Goal: Task Accomplishment & Management: Use online tool/utility

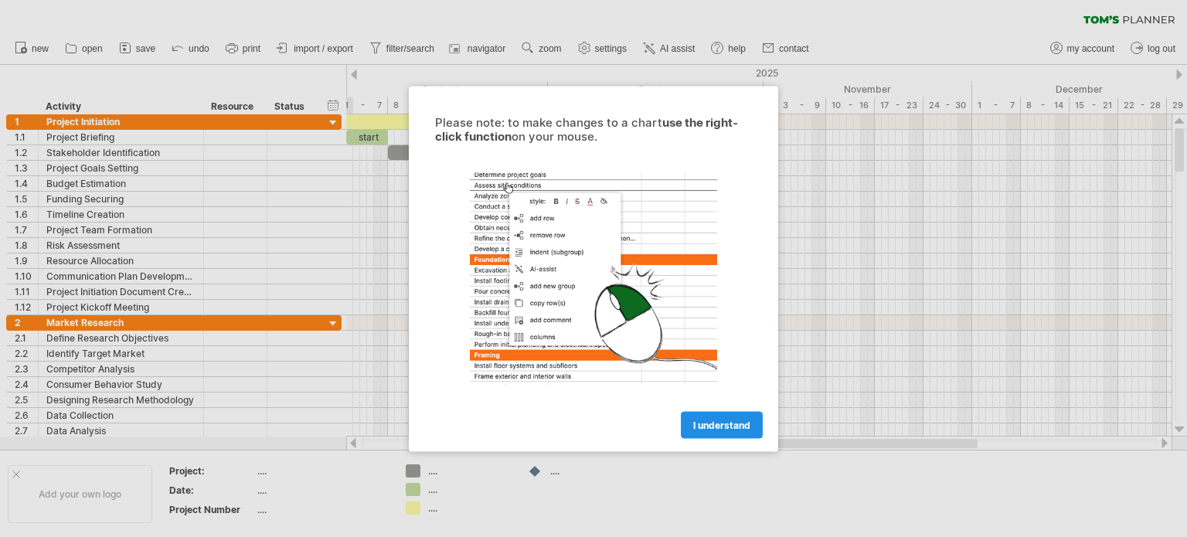
click at [724, 430] on span "I understand" at bounding box center [721, 425] width 57 height 12
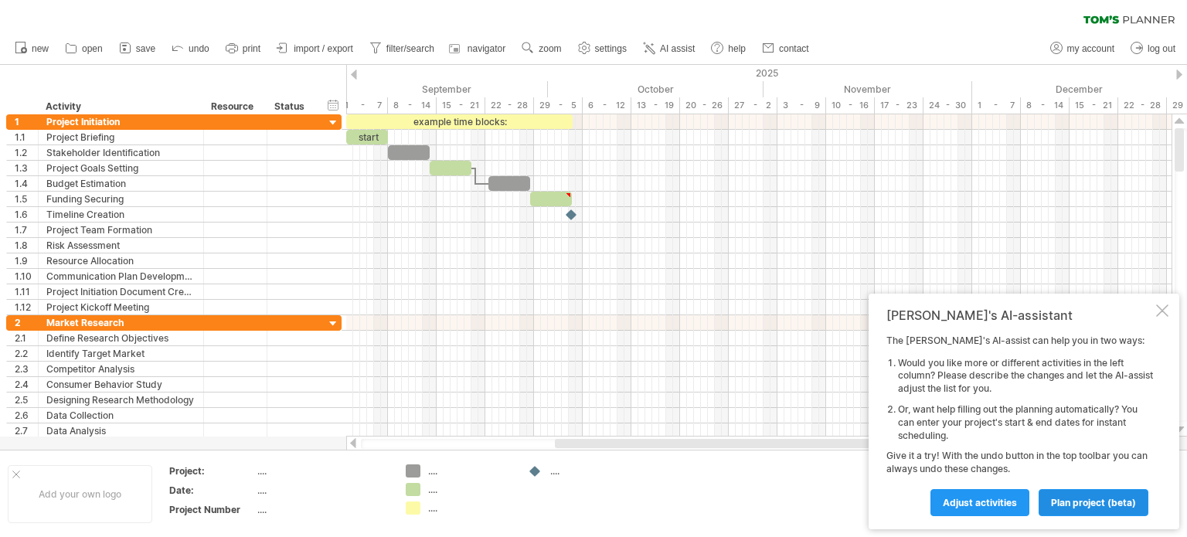
click at [1091, 500] on span "plan project (beta)" at bounding box center [1093, 503] width 85 height 12
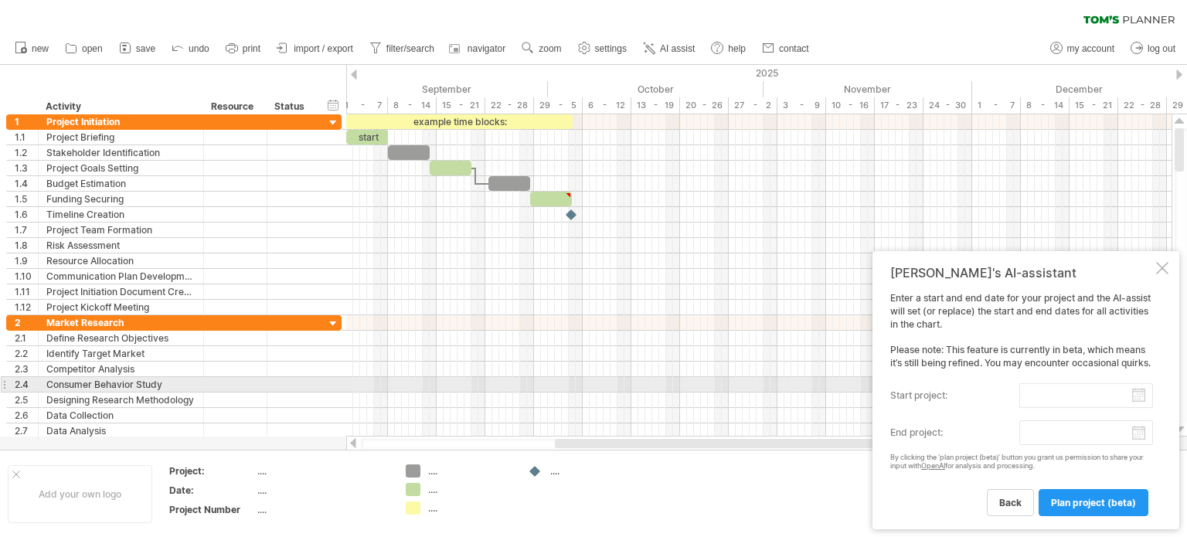
click at [1125, 391] on input "start project:" at bounding box center [1087, 395] width 134 height 25
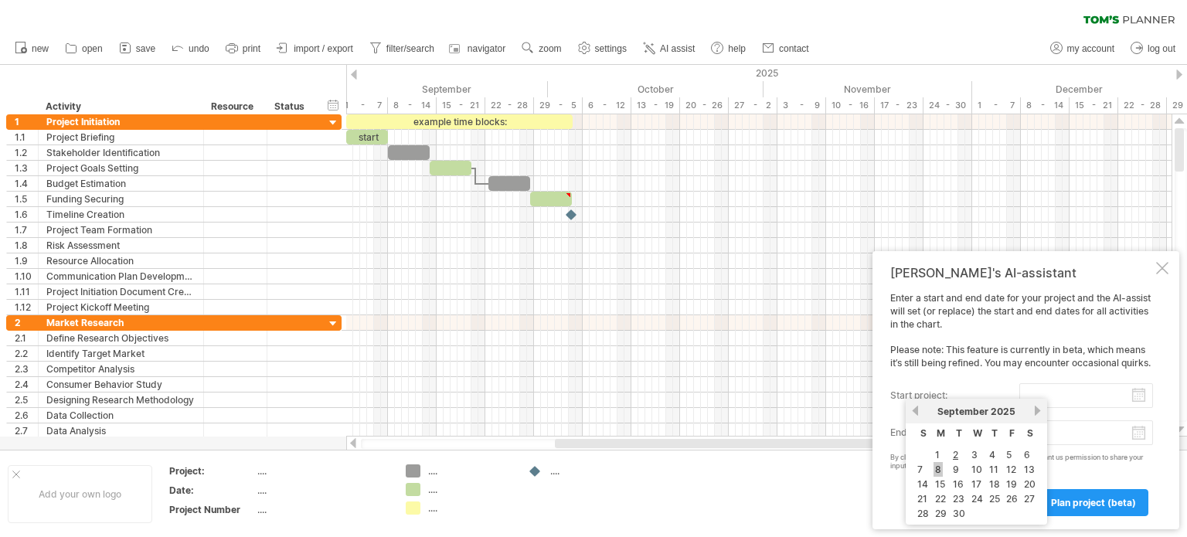
click at [937, 468] on link "8" at bounding box center [938, 469] width 9 height 15
type input "********"
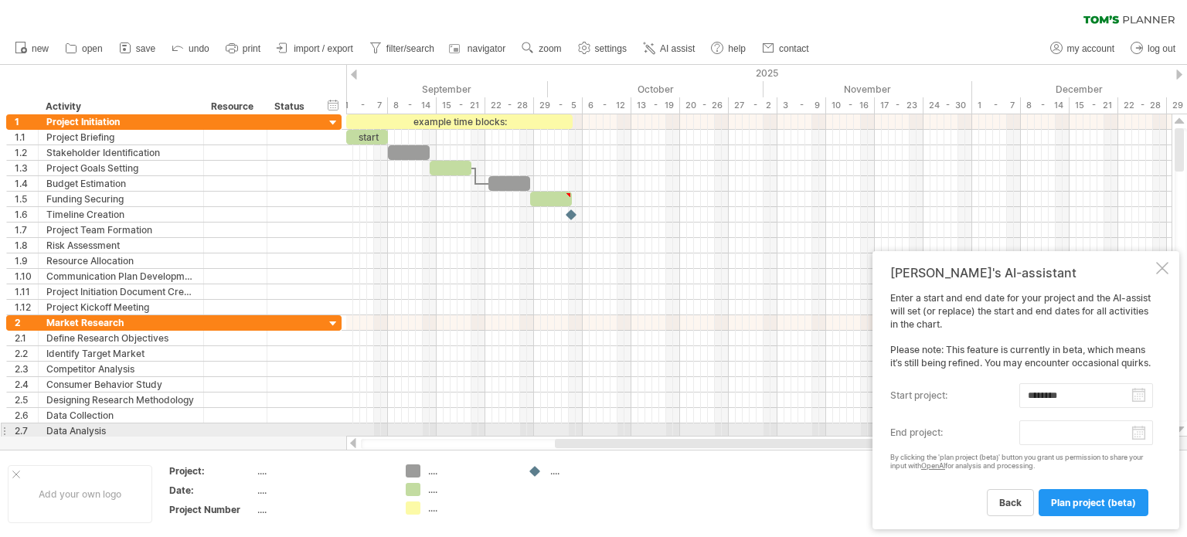
click at [1142, 431] on body "progress(100%) Trying to reach [DOMAIN_NAME] Connected again... 0% clear filter…" at bounding box center [593, 270] width 1187 height 540
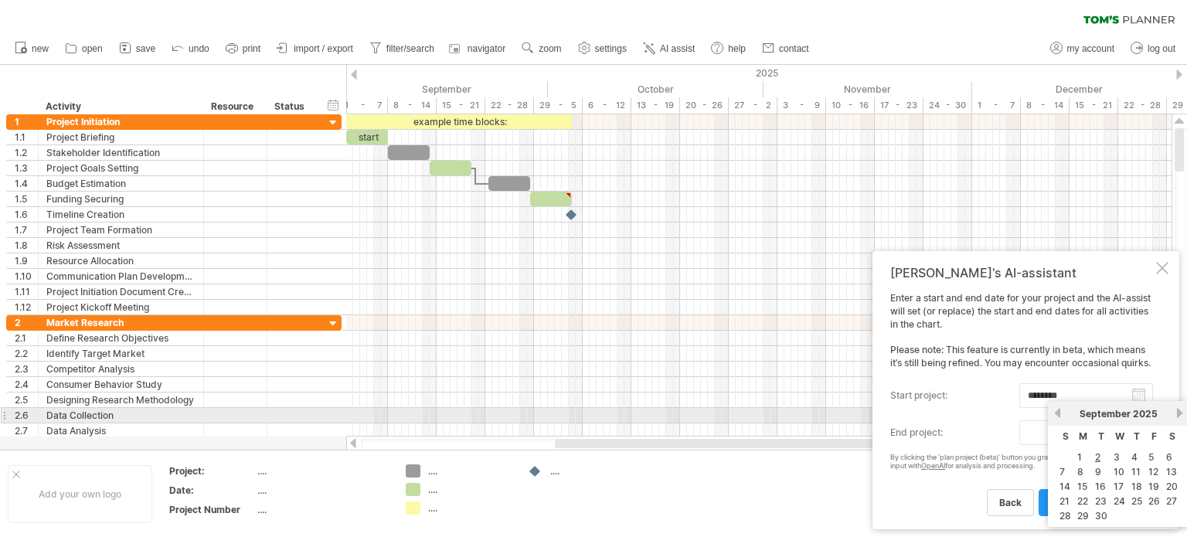
click at [1177, 411] on link "next" at bounding box center [1180, 413] width 12 height 12
click at [1054, 415] on link "previous" at bounding box center [1058, 413] width 12 height 12
click at [1175, 415] on link "next" at bounding box center [1180, 413] width 12 height 12
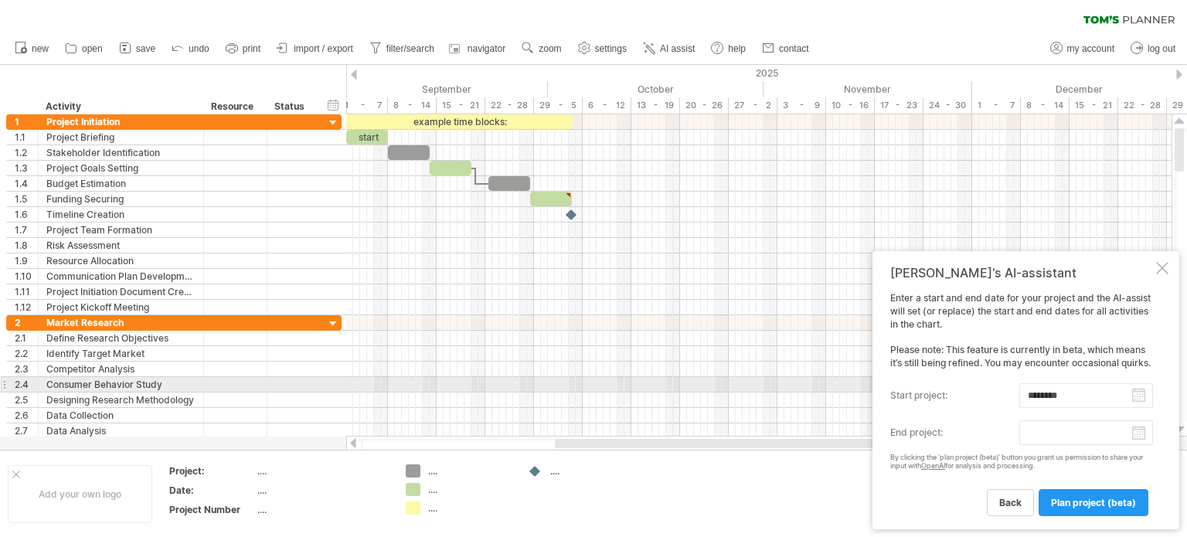
click at [1169, 389] on div "[PERSON_NAME]'s AI-assistant Enter a start and end date for your project and th…" at bounding box center [1026, 390] width 307 height 278
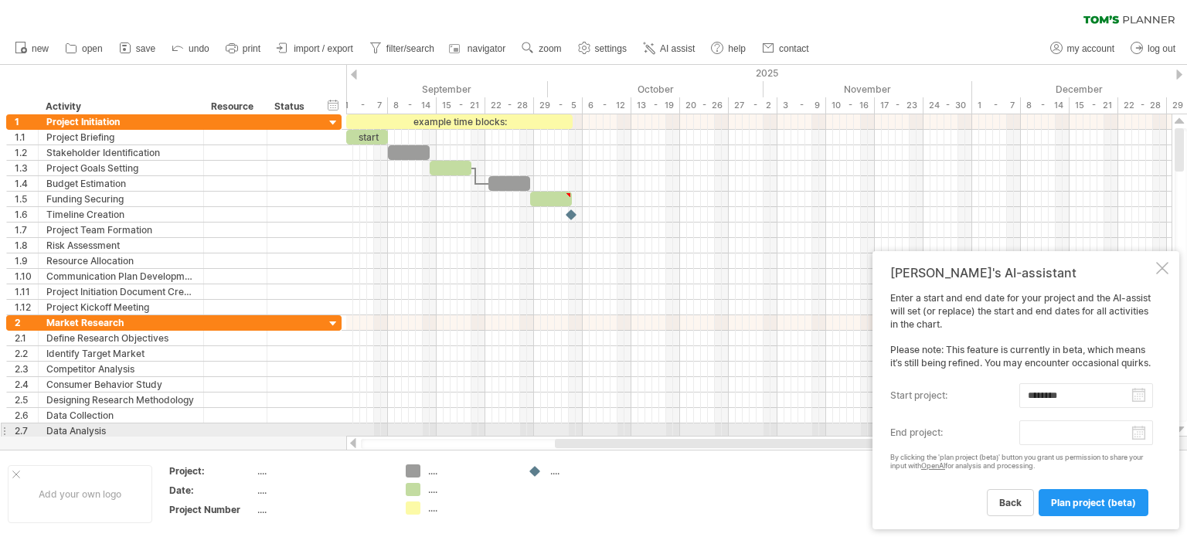
click at [1132, 425] on body "progress(100%) Trying to reach [DOMAIN_NAME] Connected again... 0% clear filter…" at bounding box center [593, 270] width 1187 height 540
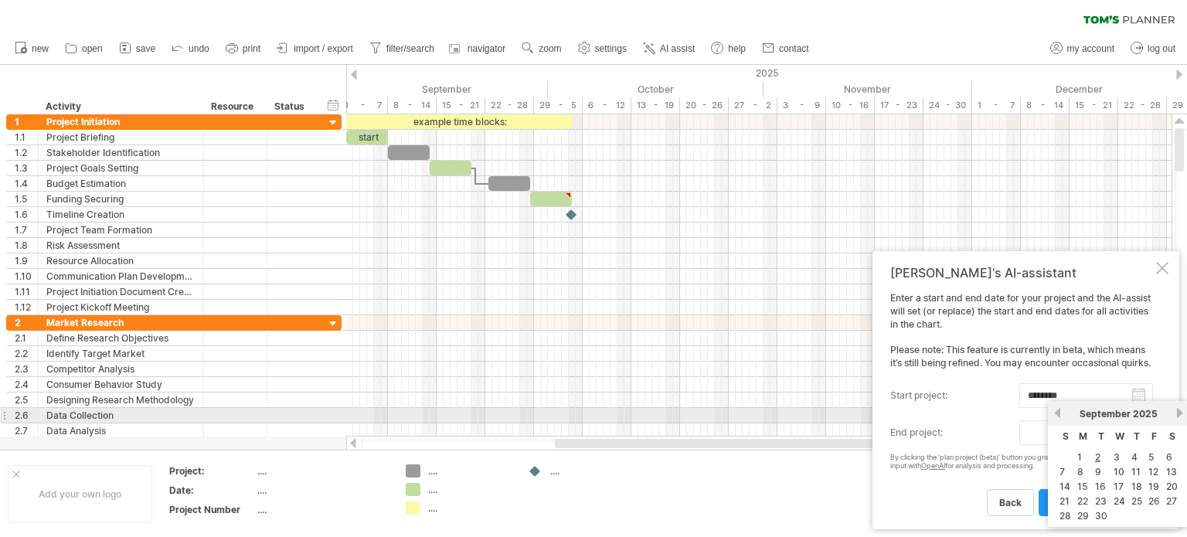
click at [1176, 413] on link "next" at bounding box center [1180, 413] width 12 height 12
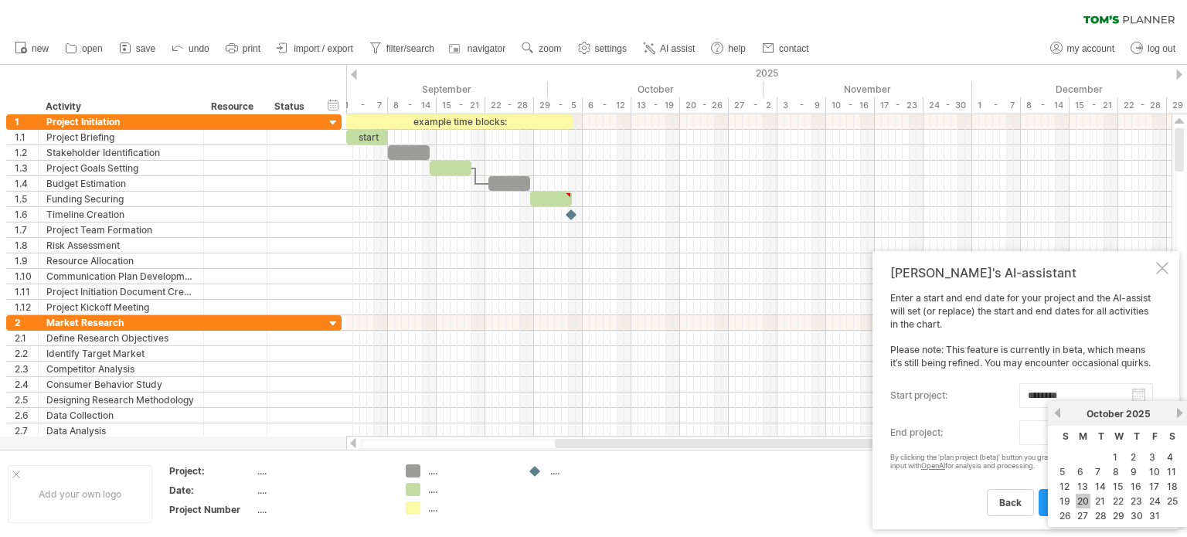
click at [1087, 500] on link "20" at bounding box center [1083, 501] width 15 height 15
type input "********"
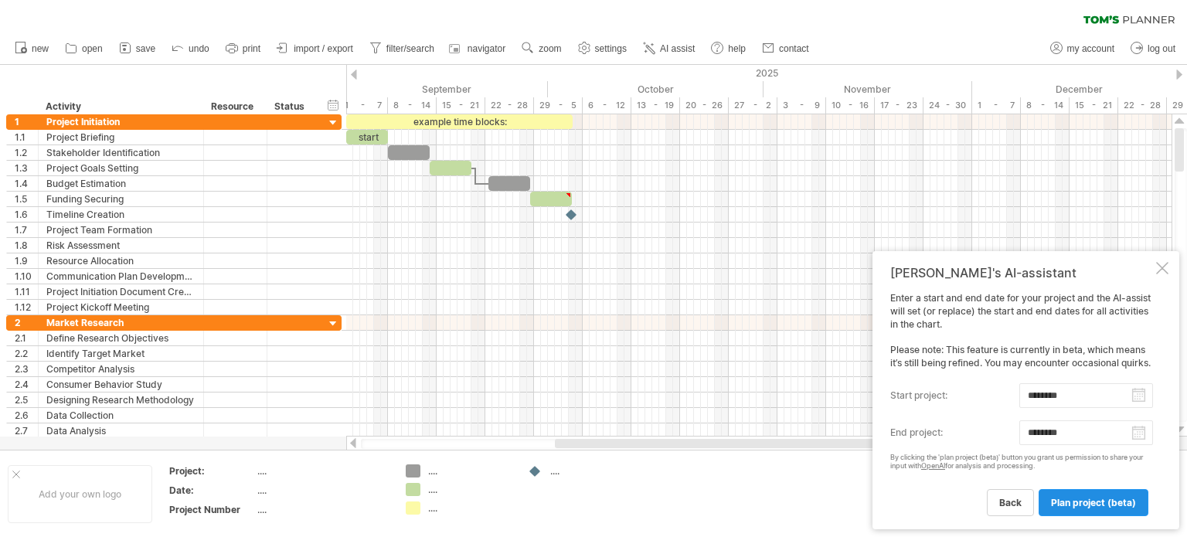
click at [1092, 500] on span "plan project (beta)" at bounding box center [1093, 503] width 85 height 12
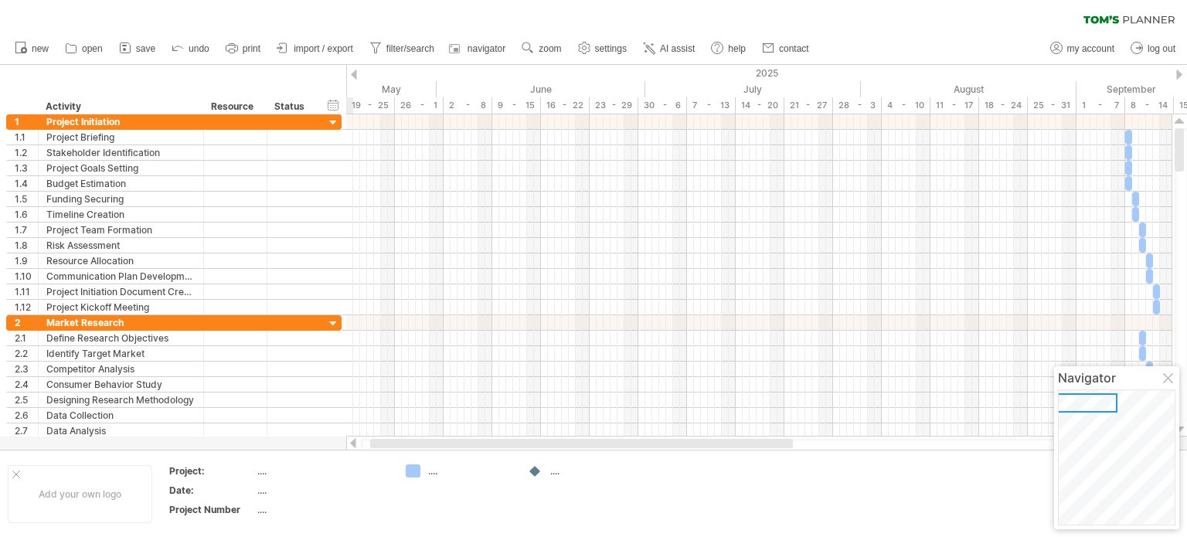
drag, startPoint x: 887, startPoint y: 444, endPoint x: 742, endPoint y: 459, distance: 146.1
click at [742, 459] on div "Trying to reach [DOMAIN_NAME] Connected again... 0% clear filter new 1" at bounding box center [593, 268] width 1187 height 537
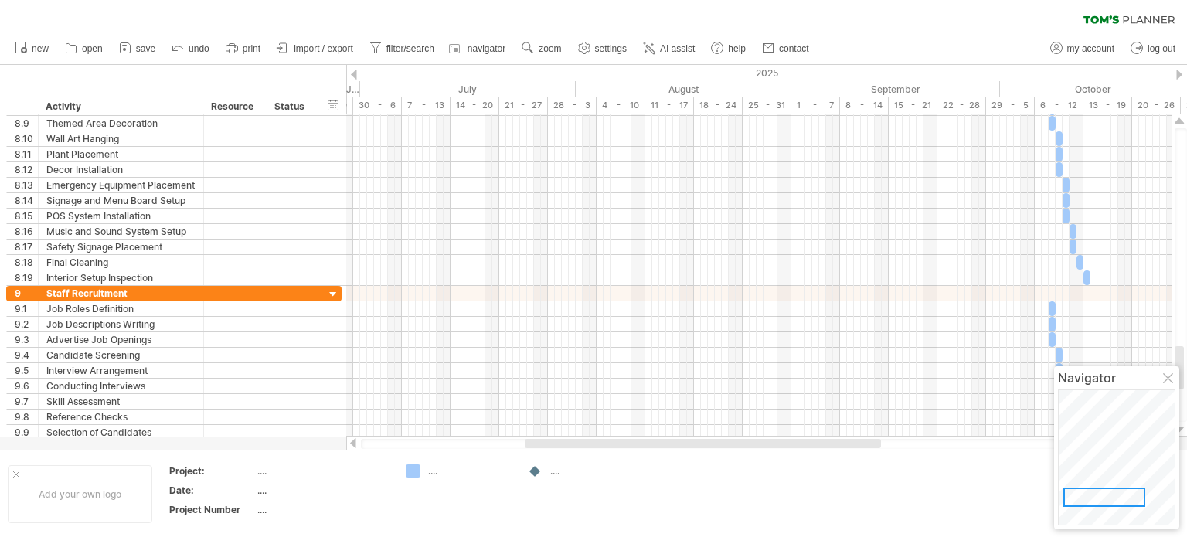
click at [1104, 502] on div at bounding box center [1105, 497] width 82 height 19
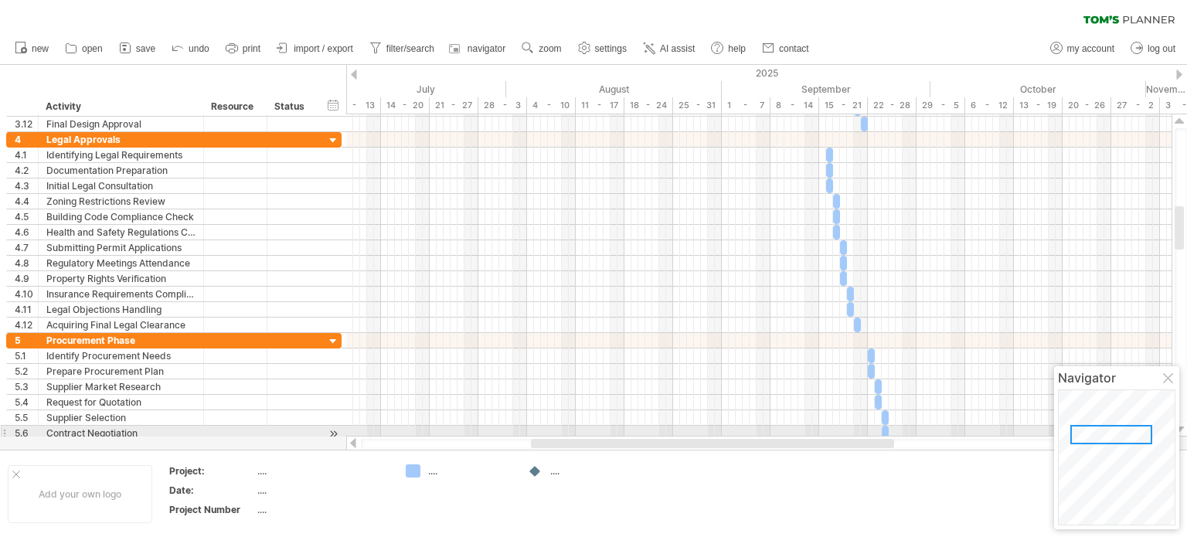
click at [1112, 433] on div at bounding box center [1112, 434] width 82 height 19
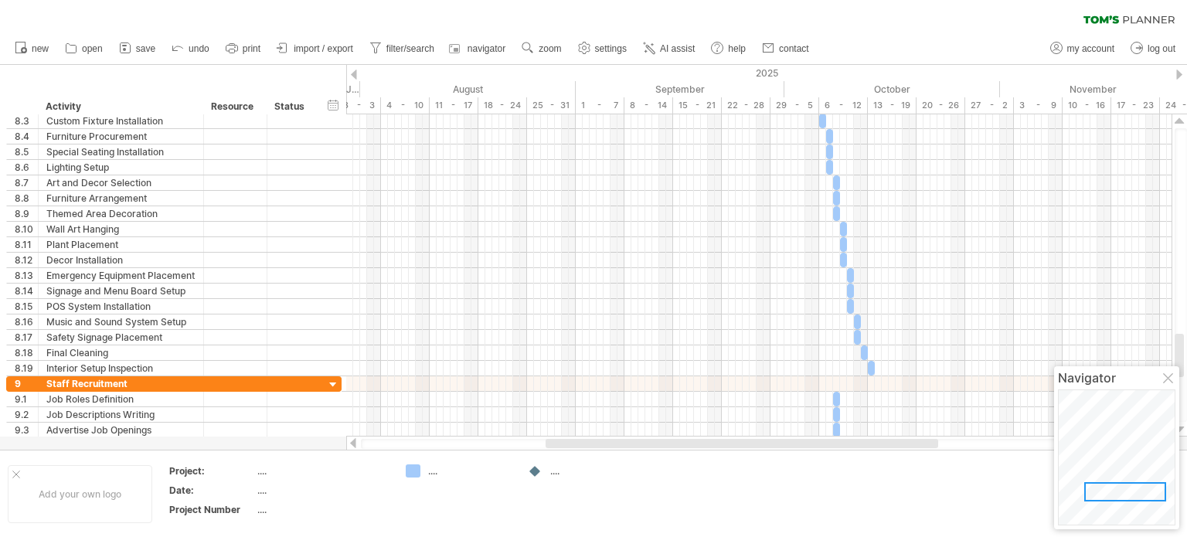
click at [1127, 502] on div at bounding box center [1125, 491] width 82 height 19
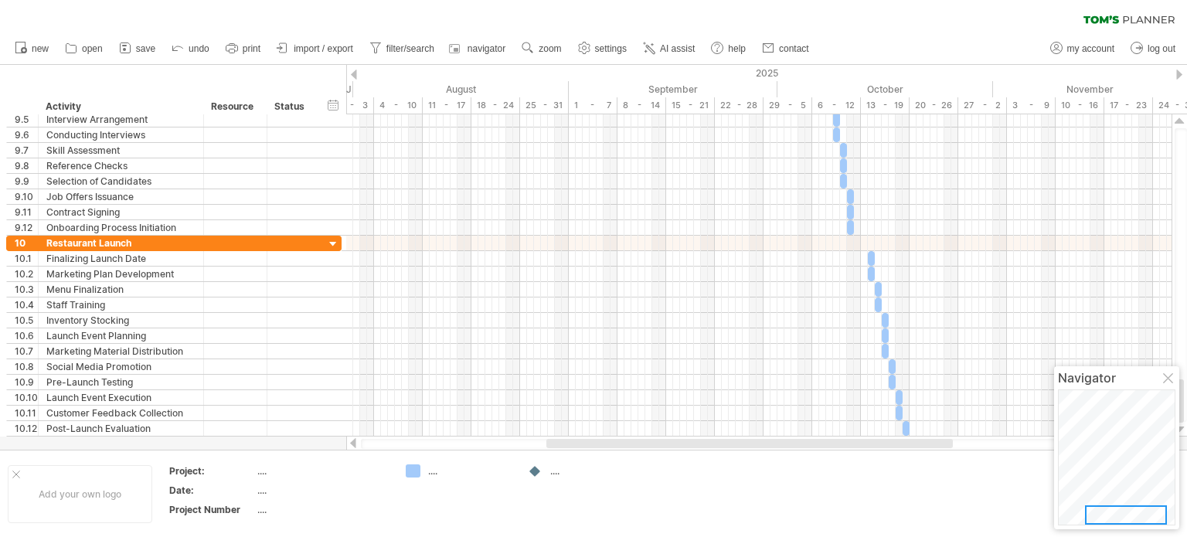
click at [1124, 531] on div "Add your own logo Project: .... Date: .... Project Number .... .... ...." at bounding box center [593, 494] width 1187 height 88
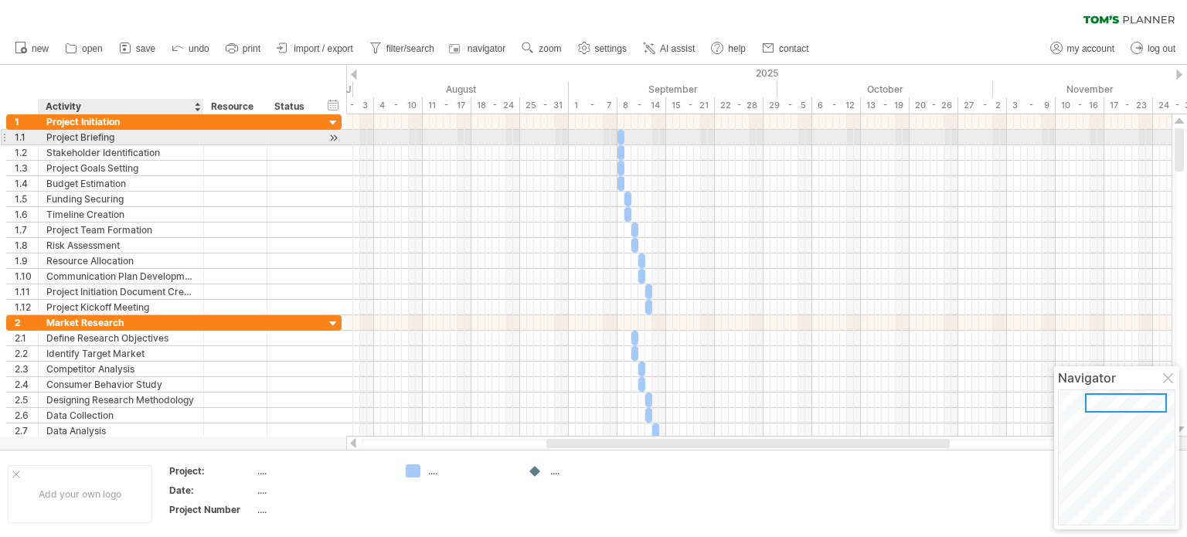
click at [113, 129] on div "**********" at bounding box center [173, 214] width 335 height 201
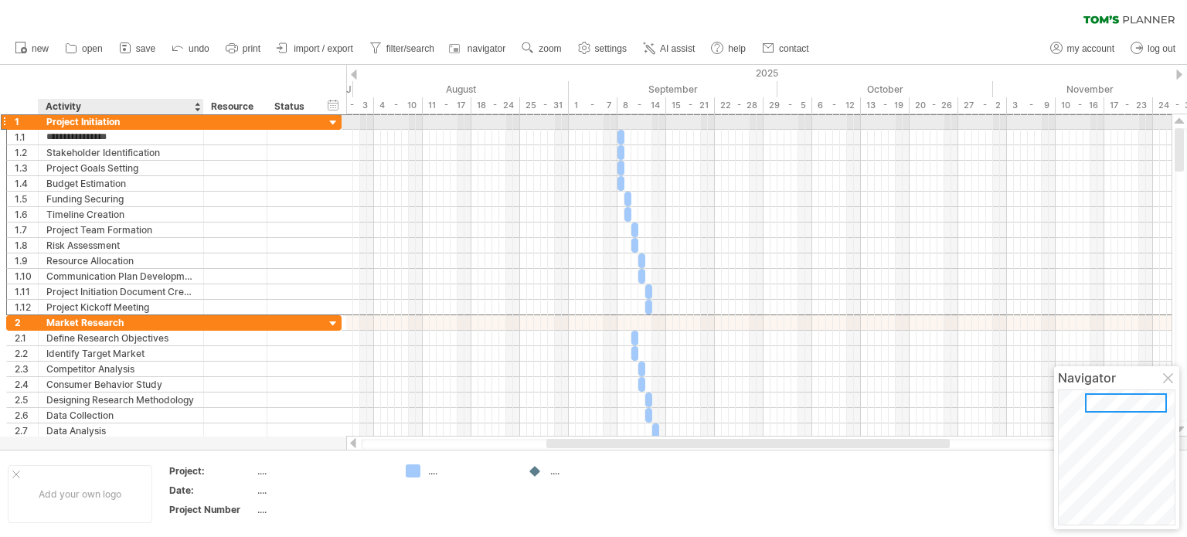
click at [133, 123] on div "Project Initiation" at bounding box center [120, 121] width 149 height 15
click at [133, 123] on input "**********" at bounding box center [120, 121] width 149 height 15
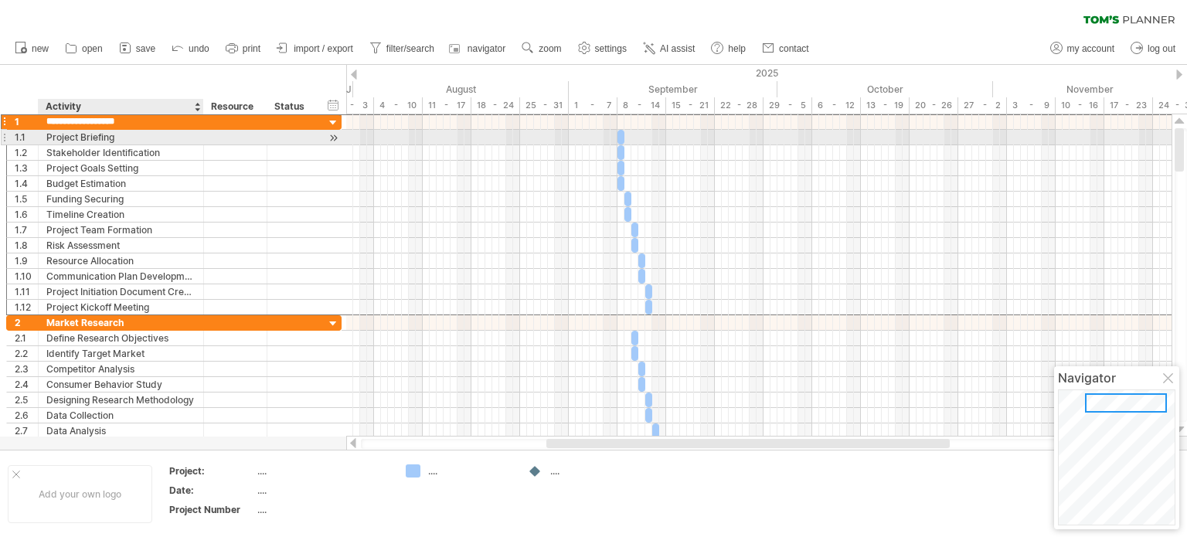
click at [121, 137] on div "Project Briefing" at bounding box center [120, 137] width 149 height 15
click at [121, 137] on input "**********" at bounding box center [120, 137] width 149 height 15
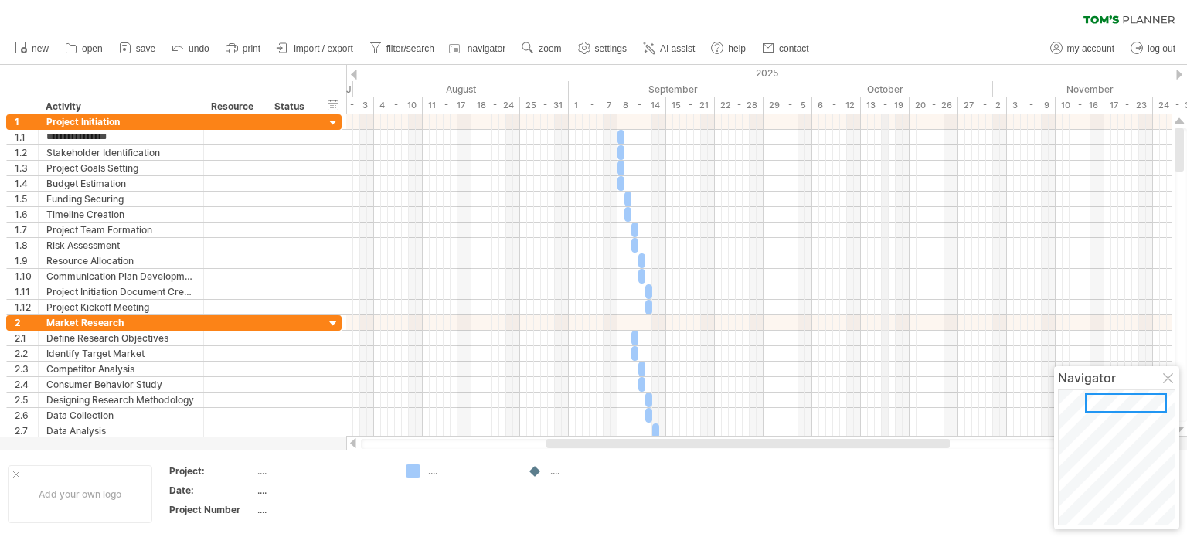
click at [887, 84] on div "October" at bounding box center [886, 89] width 216 height 16
click at [785, 85] on div "October" at bounding box center [886, 89] width 216 height 16
click at [671, 83] on div "September" at bounding box center [673, 89] width 209 height 16
